Goal: Complete application form

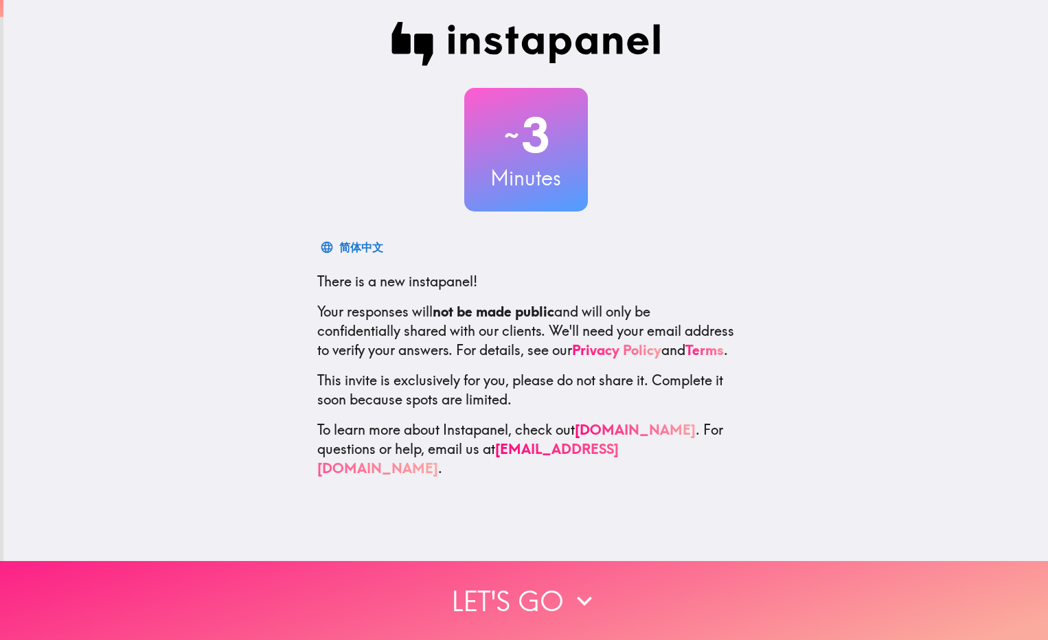
click at [503, 583] on button "Let's go" at bounding box center [524, 600] width 1048 height 79
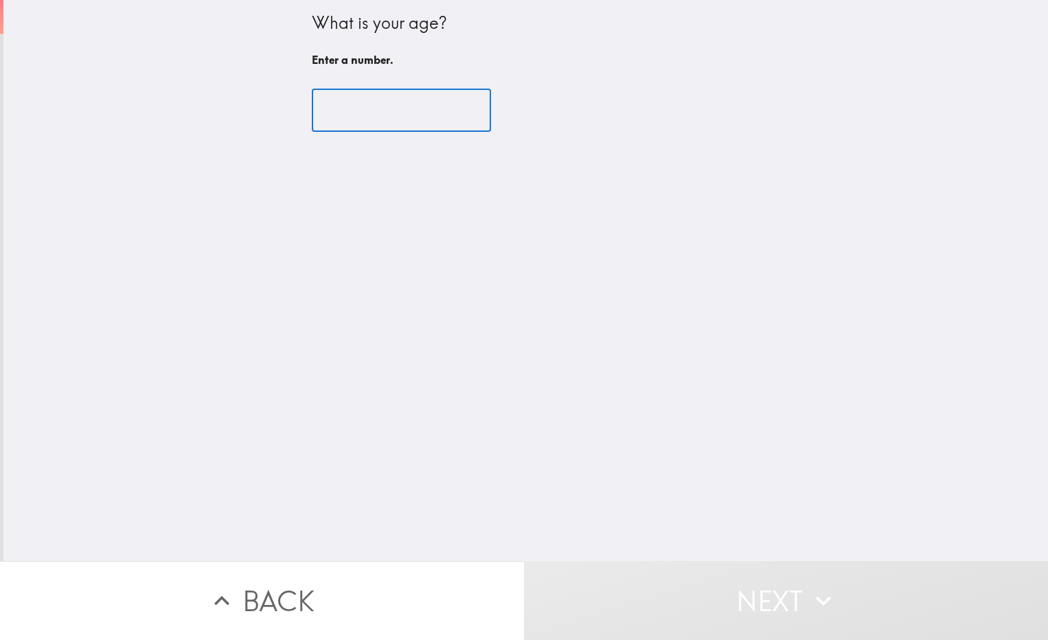
click at [372, 117] on input "number" at bounding box center [401, 110] width 179 height 43
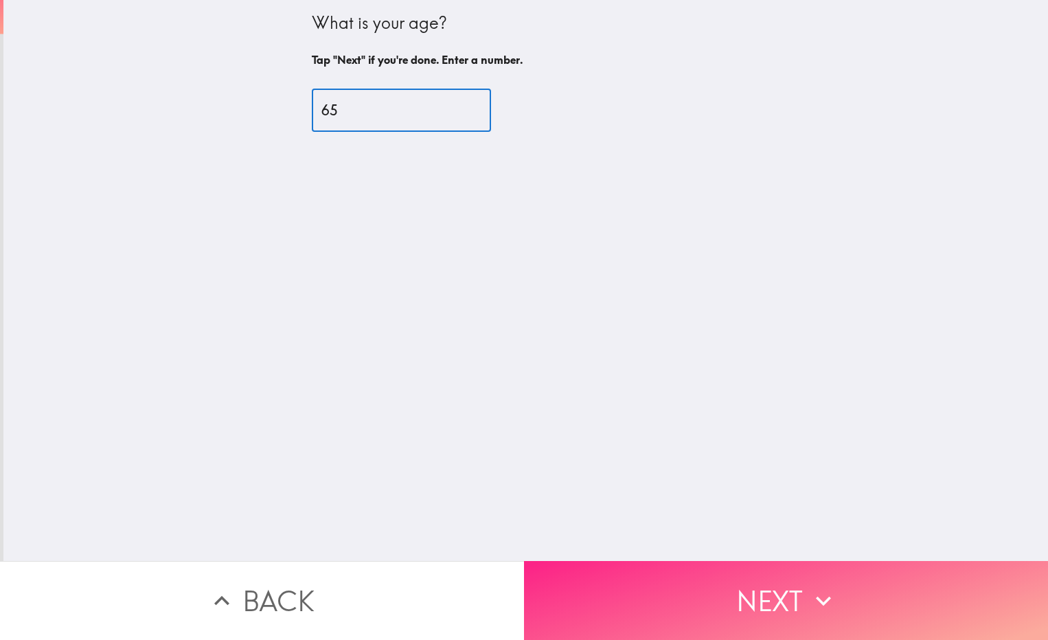
type input "65"
click at [761, 587] on button "Next" at bounding box center [786, 600] width 524 height 79
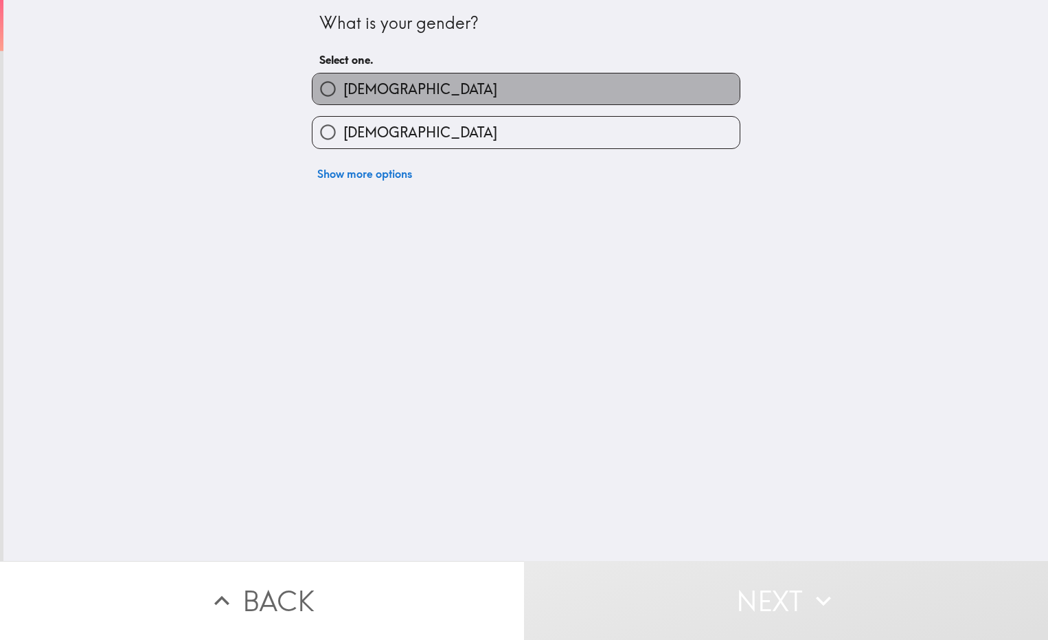
click at [462, 87] on label "[DEMOGRAPHIC_DATA]" at bounding box center [526, 89] width 427 height 31
click at [344, 87] on input "[DEMOGRAPHIC_DATA]" at bounding box center [328, 89] width 31 height 31
radio input "true"
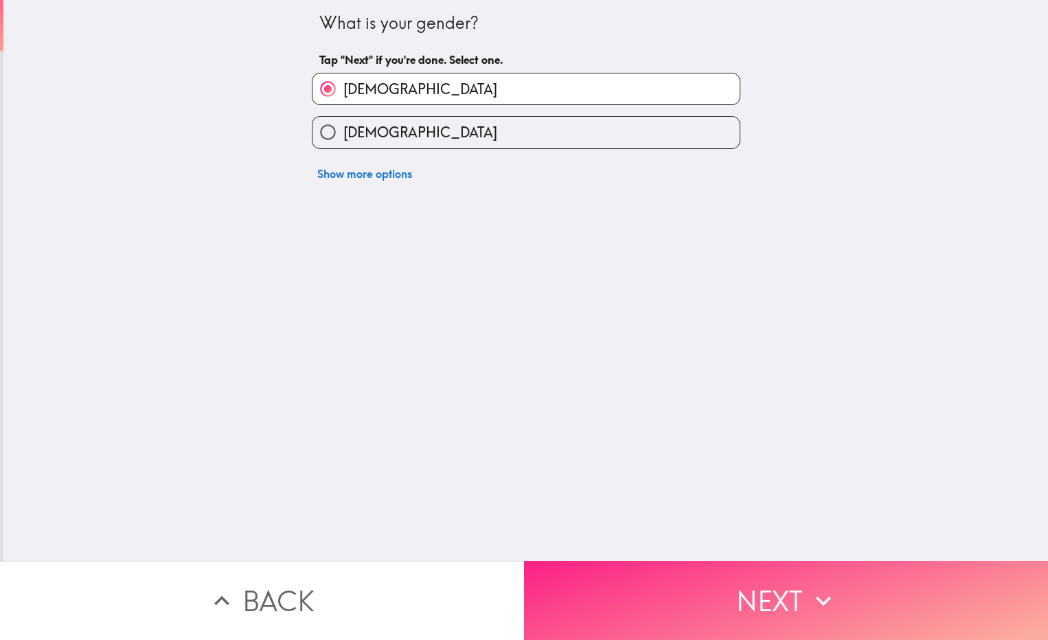
click at [772, 589] on button "Next" at bounding box center [786, 600] width 524 height 79
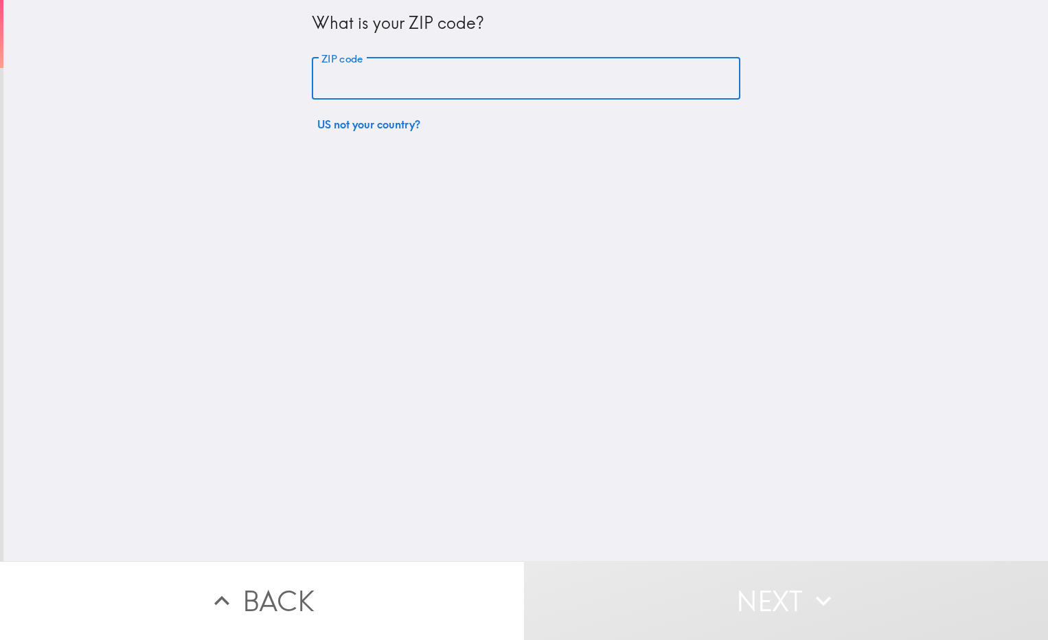
click at [427, 74] on input "ZIP code" at bounding box center [526, 79] width 429 height 43
type input "29640"
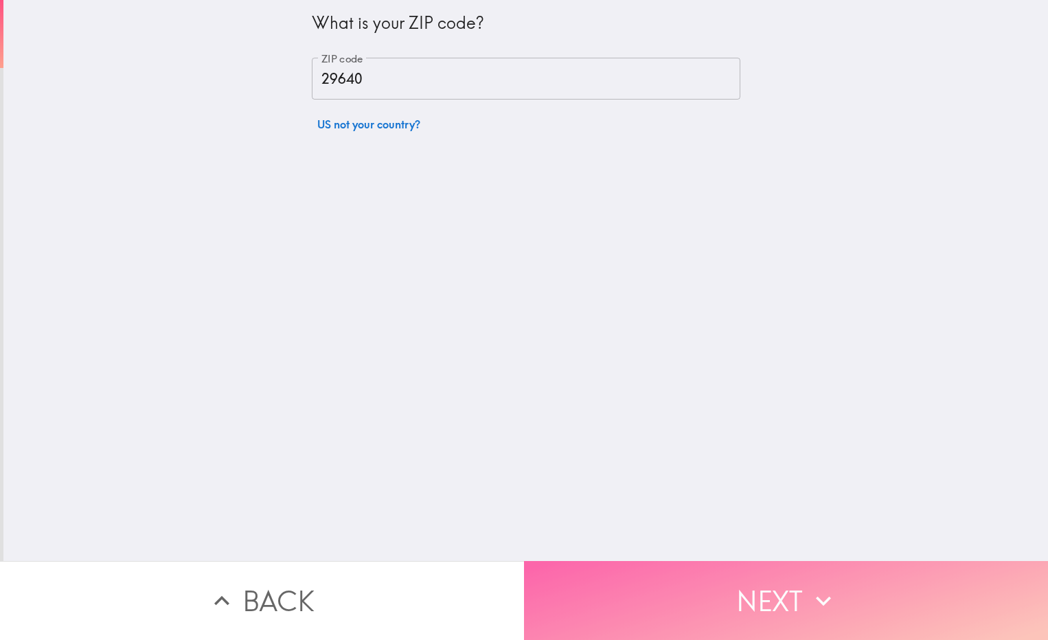
click at [761, 585] on button "Next" at bounding box center [786, 600] width 524 height 79
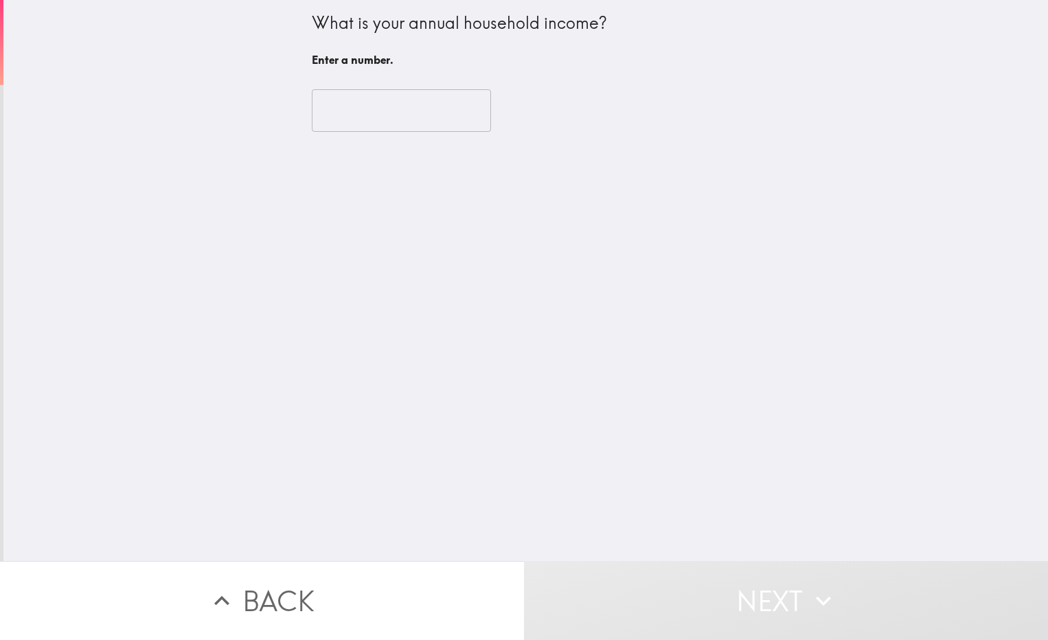
click at [383, 104] on input "number" at bounding box center [401, 110] width 179 height 43
click at [451, 108] on input "1" at bounding box center [401, 110] width 179 height 43
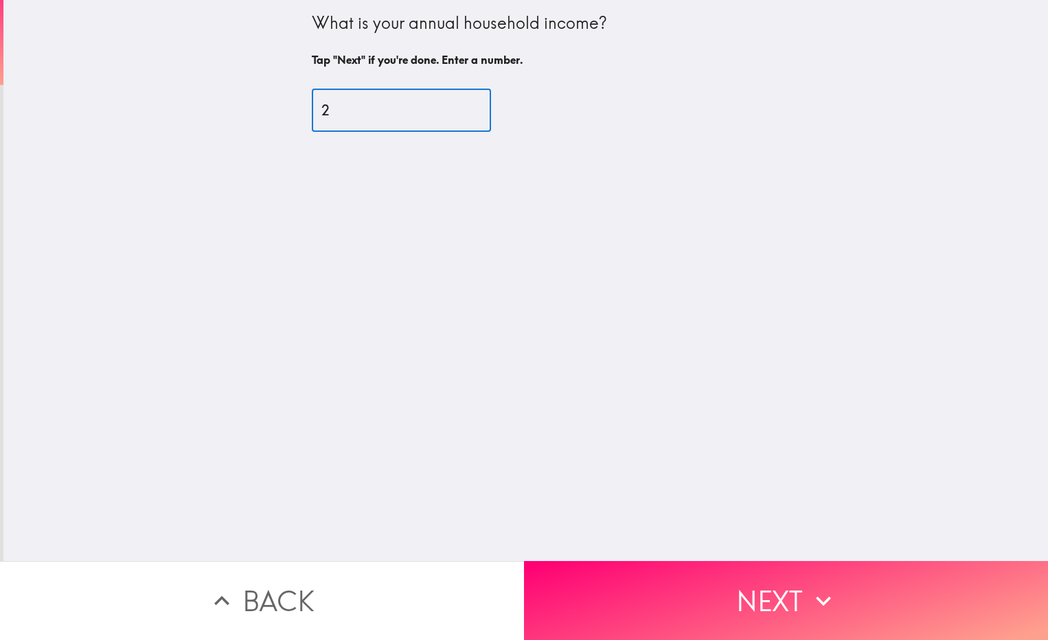
click at [451, 108] on input "2" at bounding box center [401, 110] width 179 height 43
click at [451, 108] on input "3" at bounding box center [401, 110] width 179 height 43
click at [451, 108] on input "75" at bounding box center [401, 110] width 179 height 43
click at [421, 115] on input "75" at bounding box center [401, 110] width 179 height 43
type input "7"
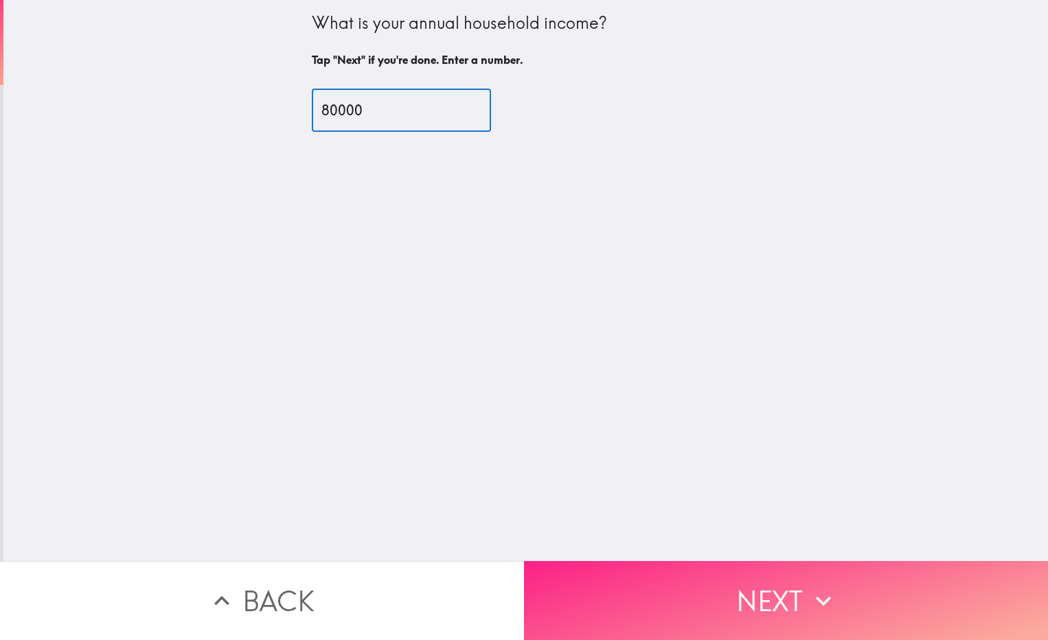
type input "80000"
click at [774, 585] on button "Next" at bounding box center [786, 600] width 524 height 79
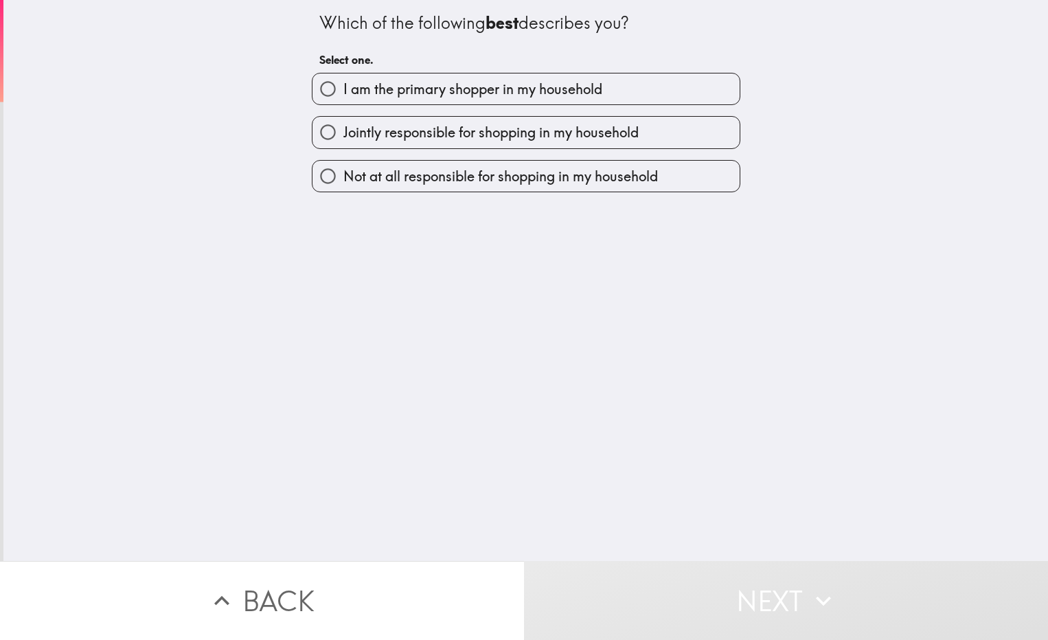
click at [480, 128] on span "Jointly responsible for shopping in my household" at bounding box center [491, 132] width 295 height 19
click at [344, 128] on input "Jointly responsible for shopping in my household" at bounding box center [328, 132] width 31 height 31
radio input "true"
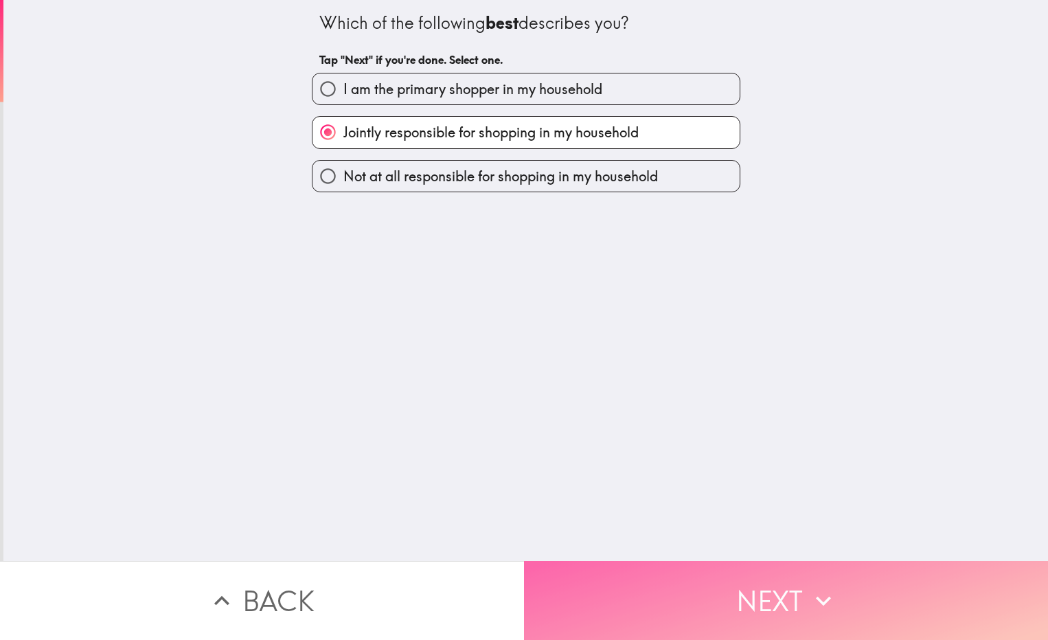
click at [778, 589] on button "Next" at bounding box center [786, 600] width 524 height 79
